Goal: Navigation & Orientation: Find specific page/section

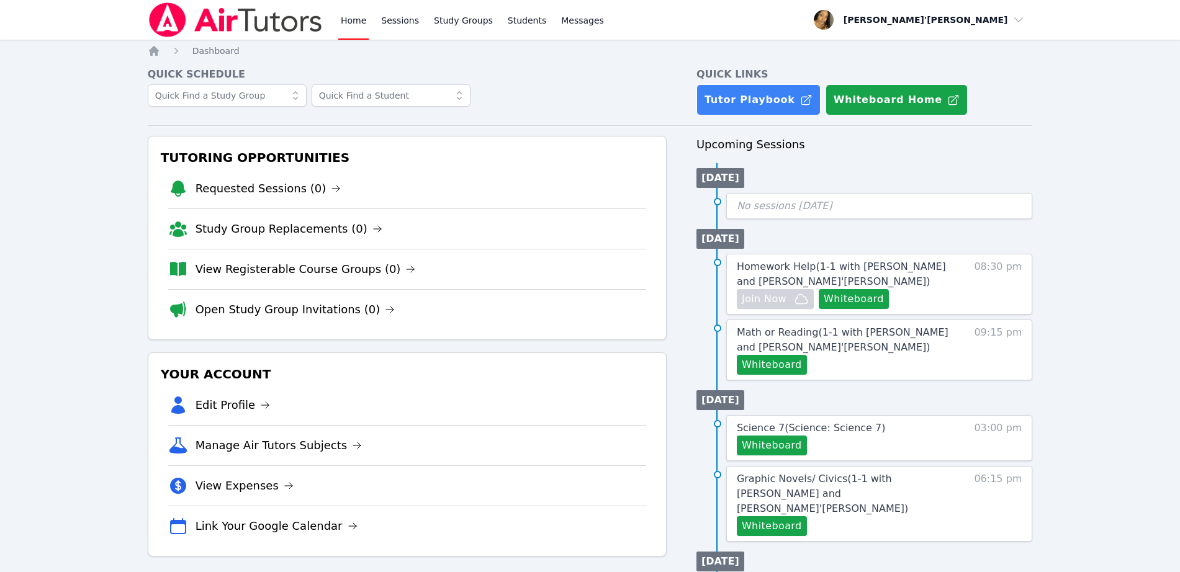
click at [1040, 187] on div "Home Sessions Study Groups Students Messages Open user menu Lee'Tayna Hostick O…" at bounding box center [590, 543] width 1180 height 1086
click at [353, 14] on link "Home" at bounding box center [353, 20] width 30 height 40
click at [358, 20] on link "Home" at bounding box center [353, 20] width 30 height 40
